Goal: Task Accomplishment & Management: Complete application form

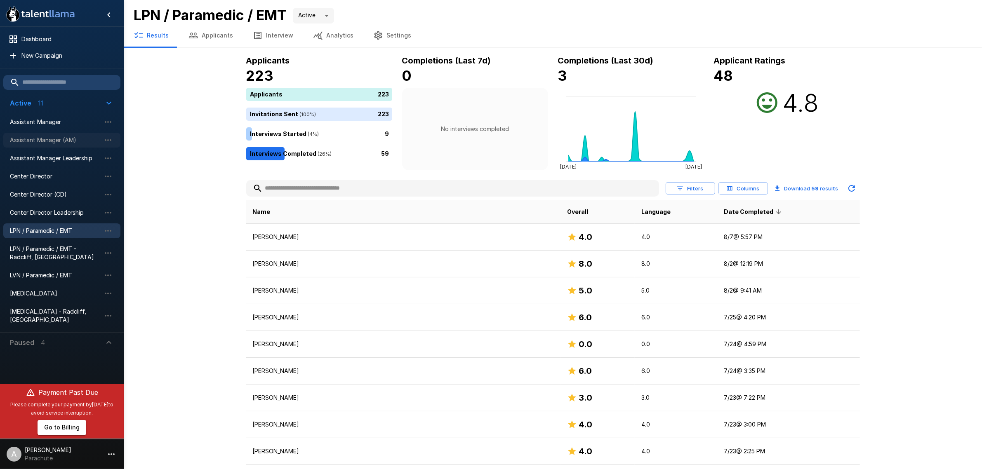
drag, startPoint x: 0, startPoint y: 0, endPoint x: 65, endPoint y: 142, distance: 156.4
click at [65, 142] on span "Assistant Manager (AM)" at bounding box center [55, 140] width 91 height 8
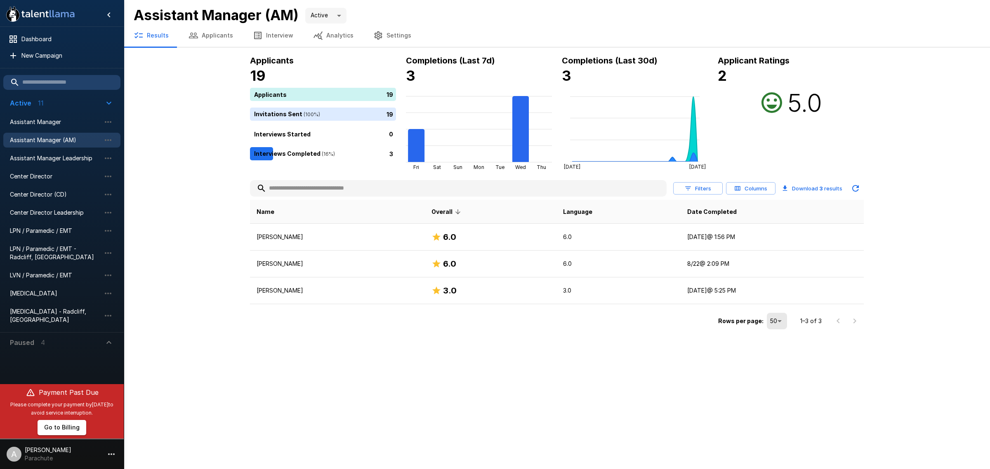
click at [263, 38] on button "Interview" at bounding box center [273, 35] width 60 height 23
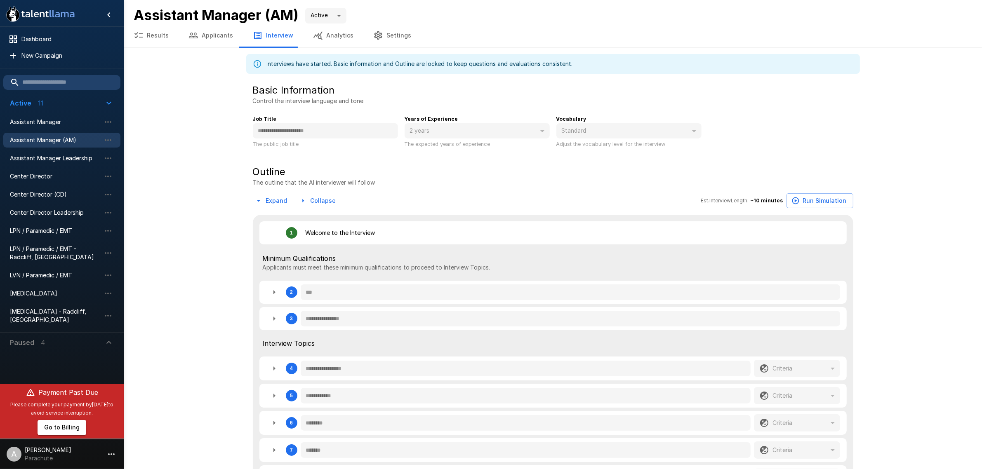
type textarea "*"
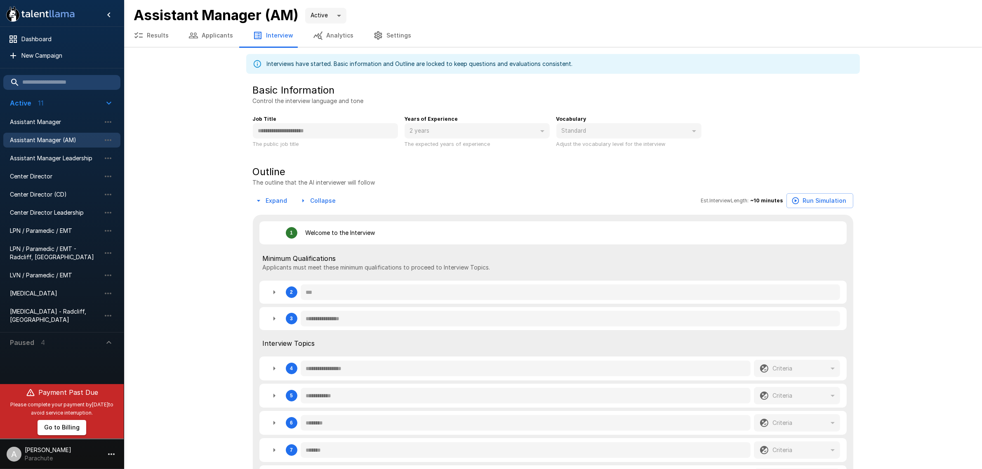
type textarea "*"
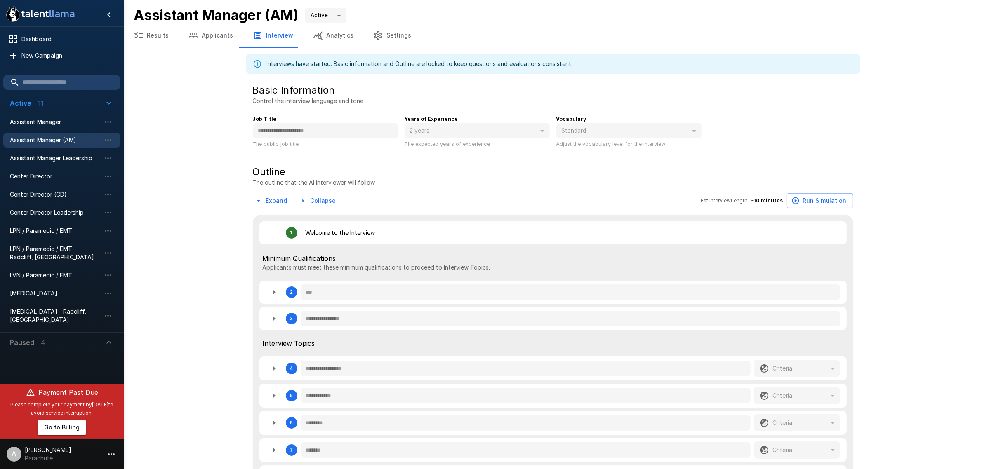
type textarea "*"
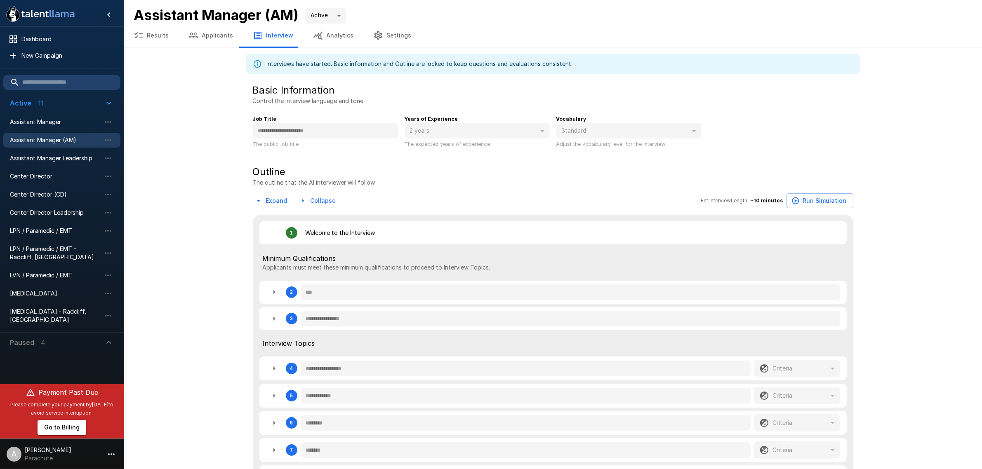
type textarea "*"
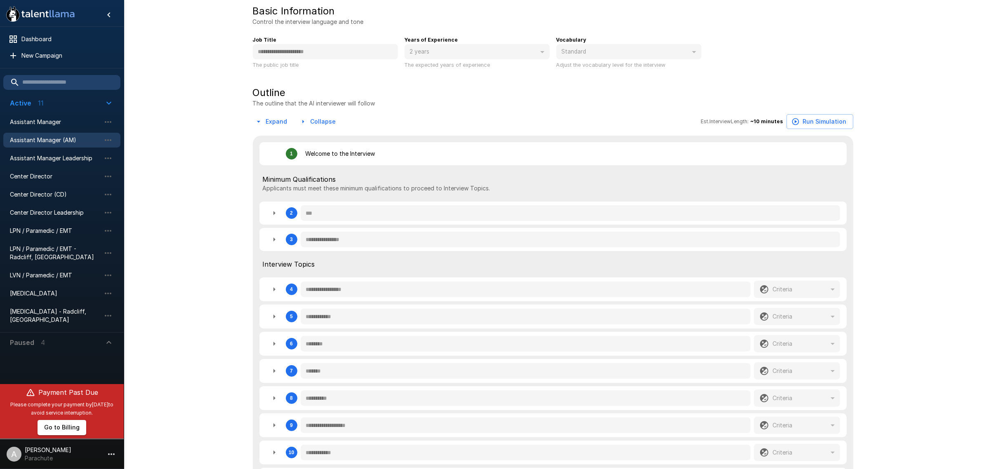
scroll to position [103, 0]
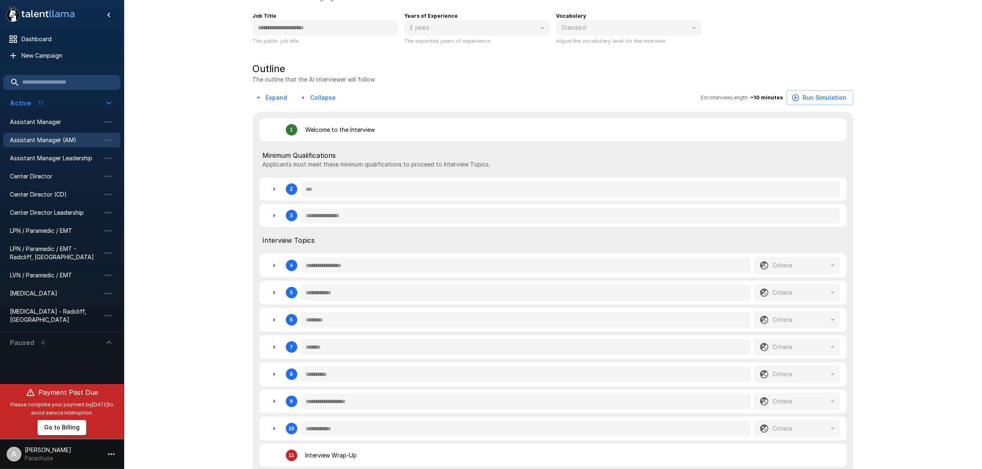
click at [276, 269] on icon "button" at bounding box center [274, 266] width 10 height 10
type textarea "*"
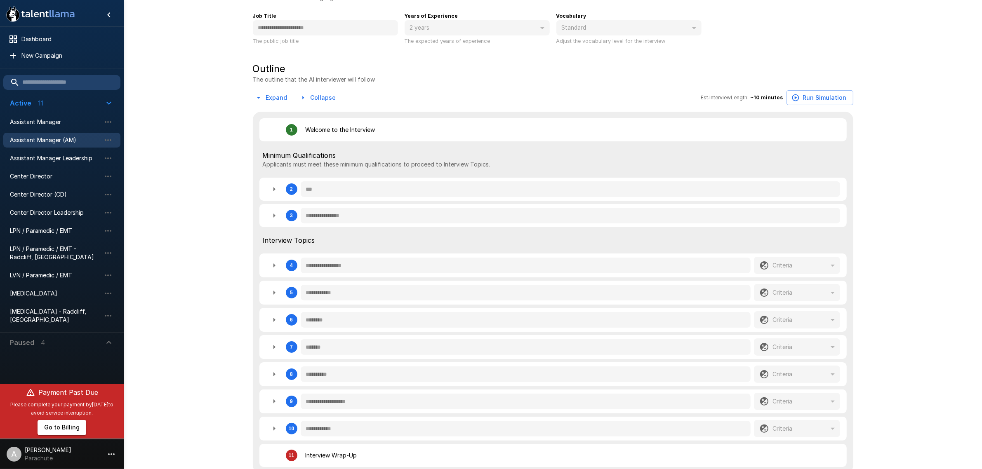
type textarea "*"
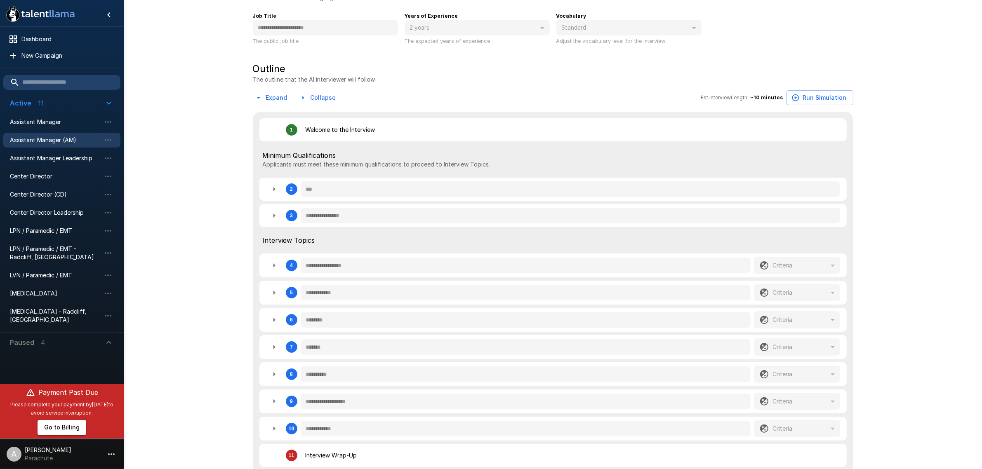
type textarea "*"
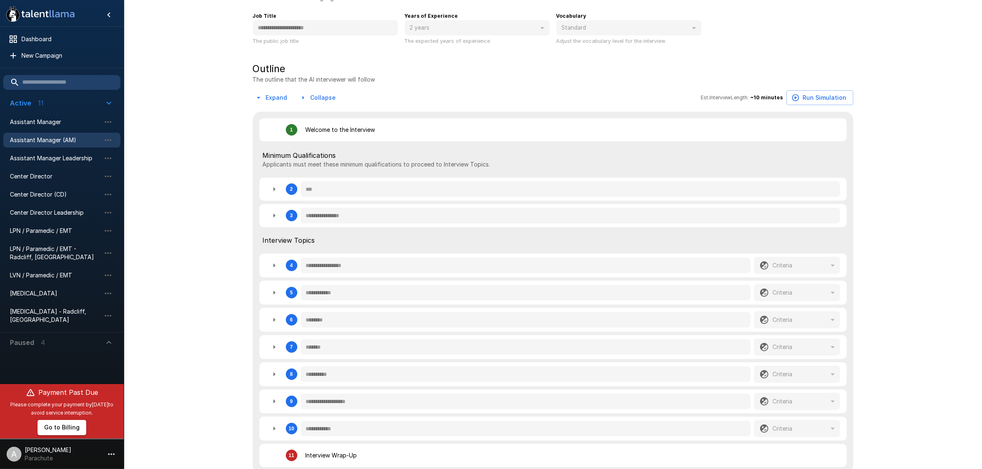
type textarea "*"
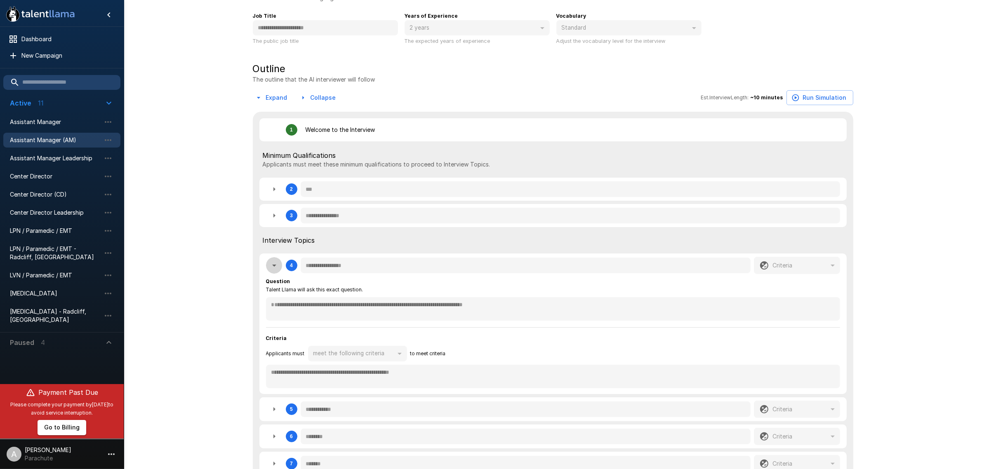
click at [276, 269] on icon "button" at bounding box center [274, 266] width 10 height 10
type textarea "*"
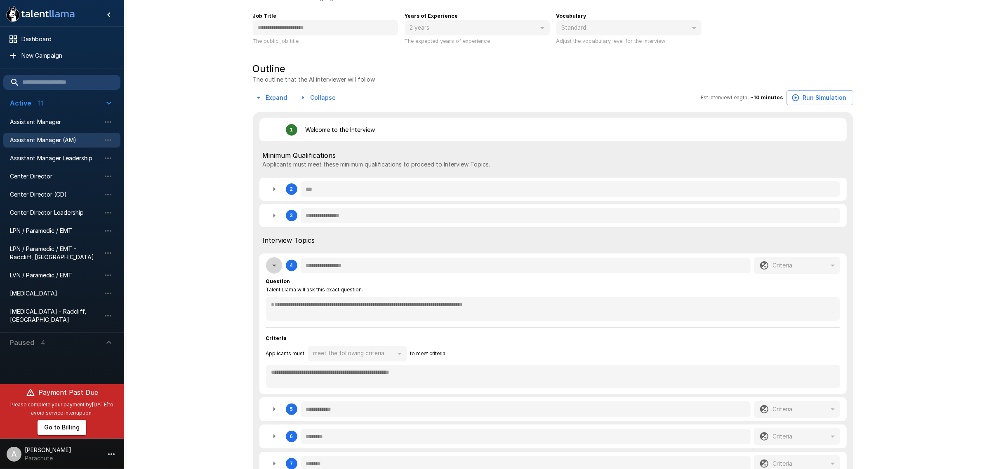
type textarea "*"
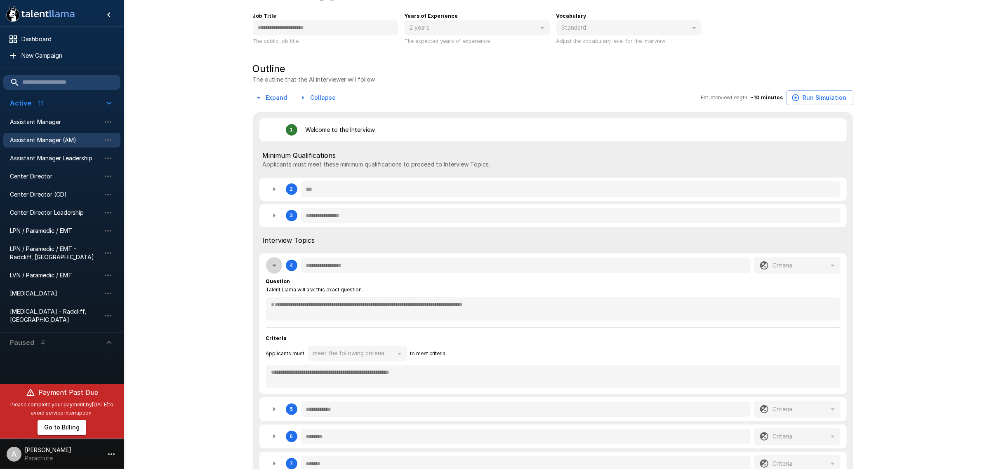
type textarea "*"
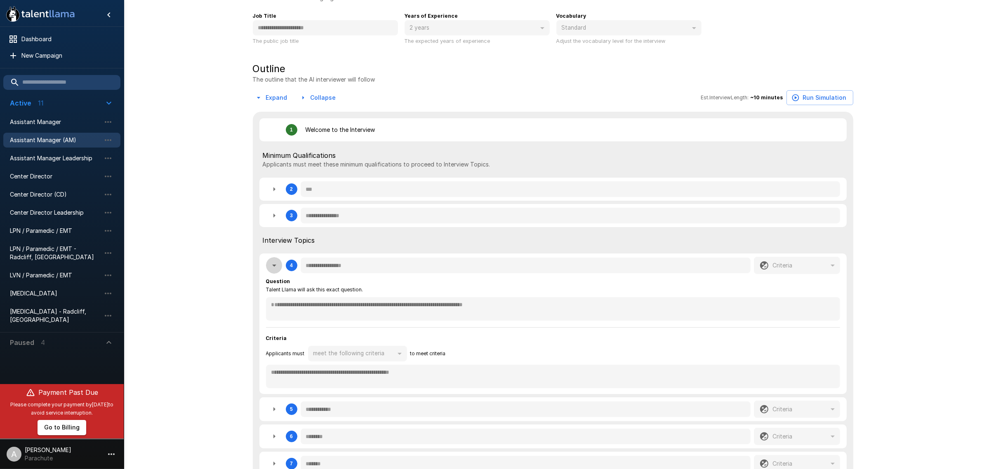
type textarea "*"
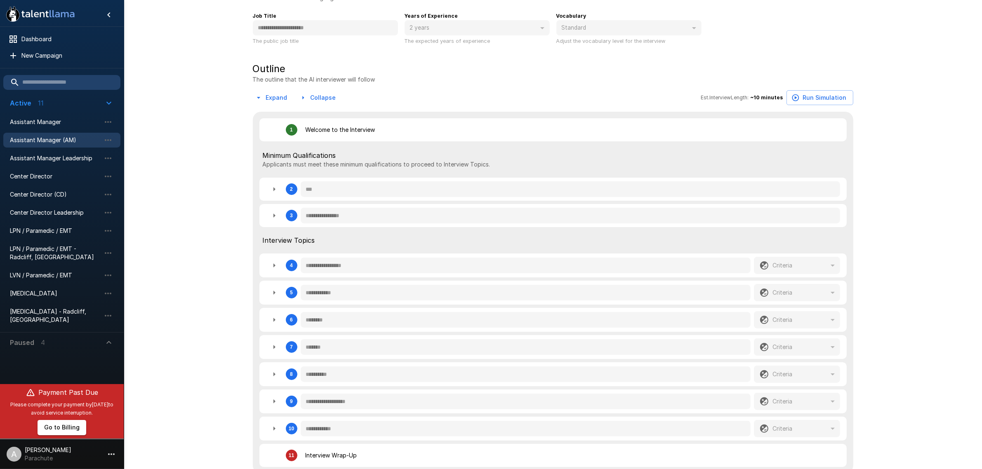
click at [276, 269] on icon "button" at bounding box center [274, 266] width 10 height 10
type textarea "*"
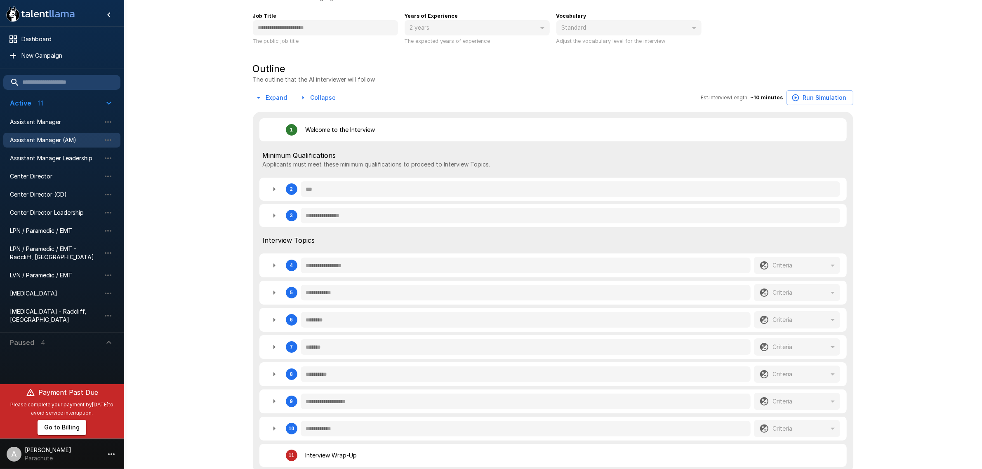
type textarea "*"
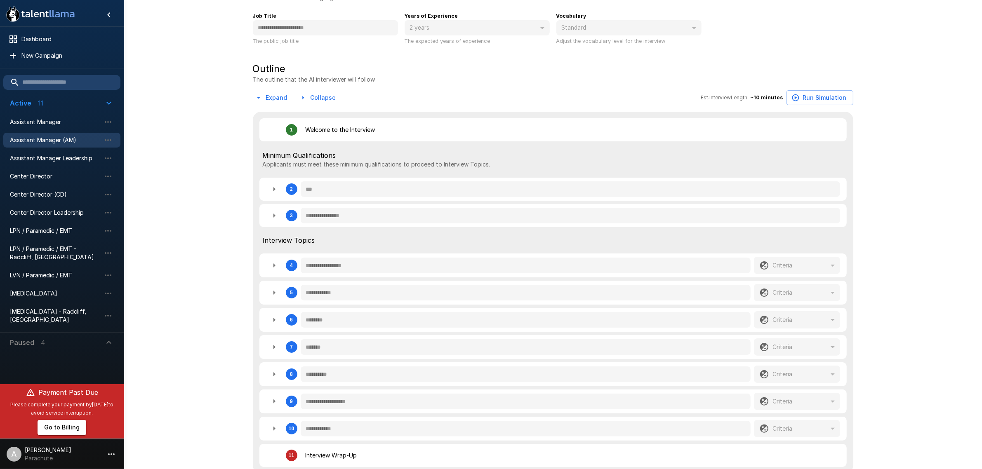
type textarea "*"
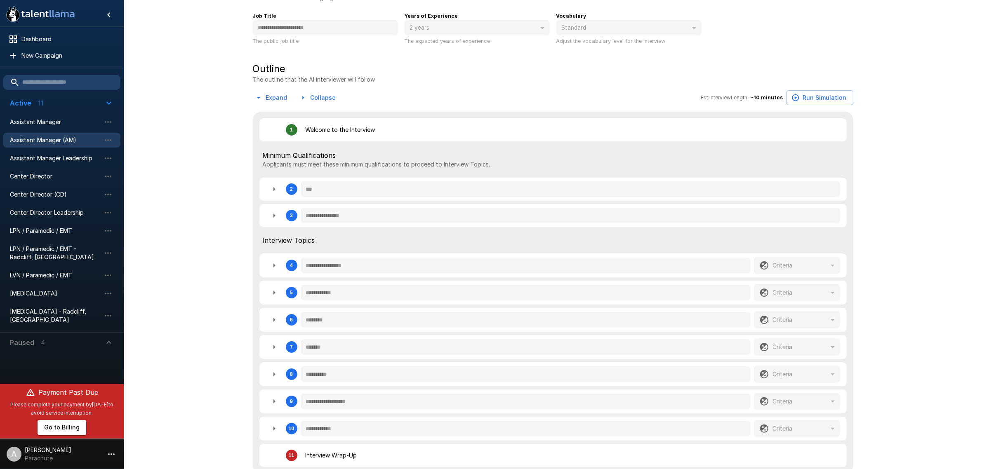
type textarea "*"
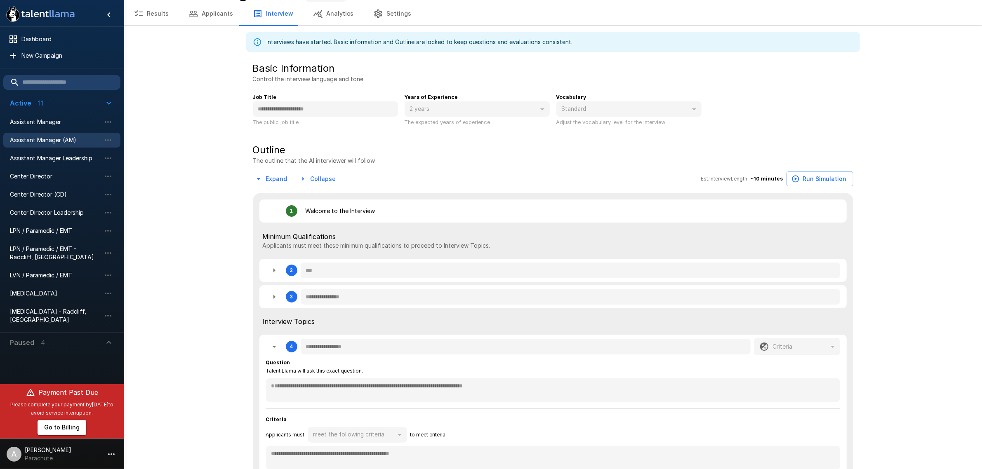
scroll to position [0, 0]
